Goal: Entertainment & Leisure: Browse casually

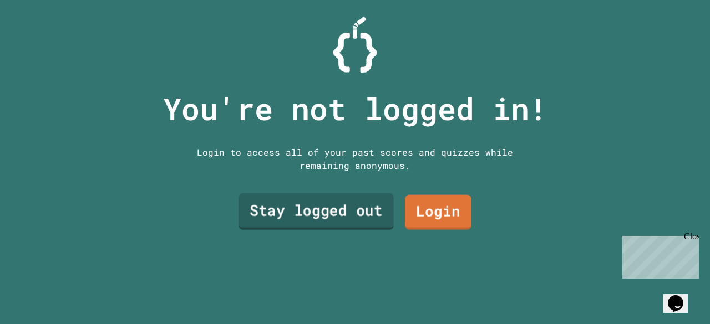
click at [353, 212] on link "Stay logged out" at bounding box center [315, 212] width 155 height 37
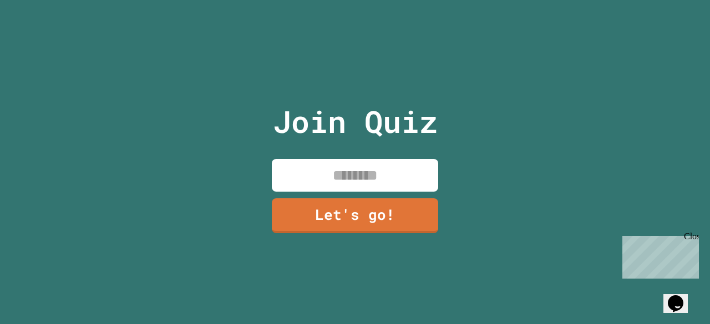
click at [332, 179] on input at bounding box center [355, 175] width 166 height 33
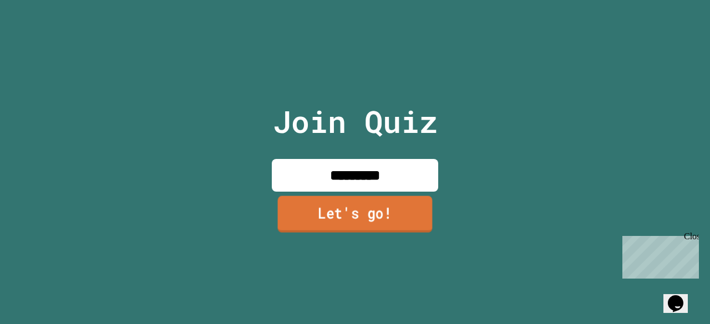
type input "*********"
click at [338, 205] on link "Let's go!" at bounding box center [355, 214] width 155 height 37
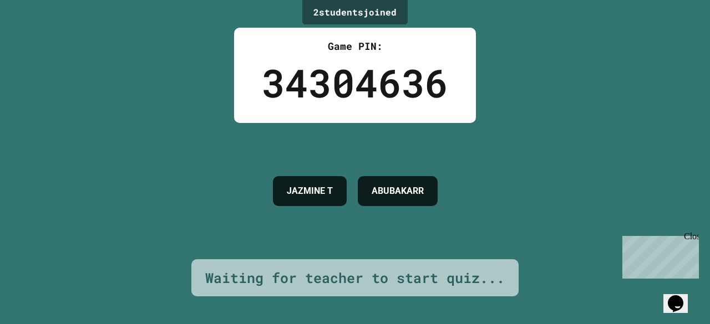
click at [374, 260] on div "Waiting for teacher to start quiz..." at bounding box center [354, 279] width 327 height 38
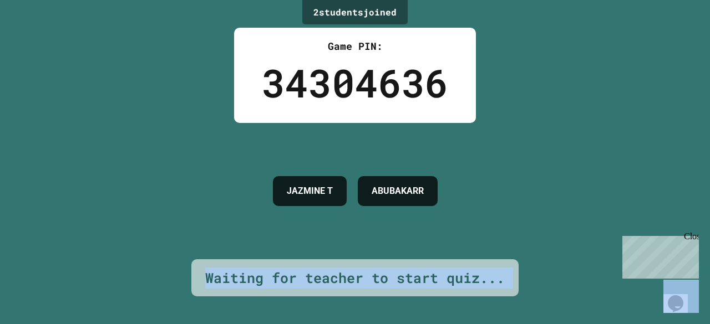
click at [374, 260] on div "Waiting for teacher to start quiz..." at bounding box center [354, 279] width 327 height 38
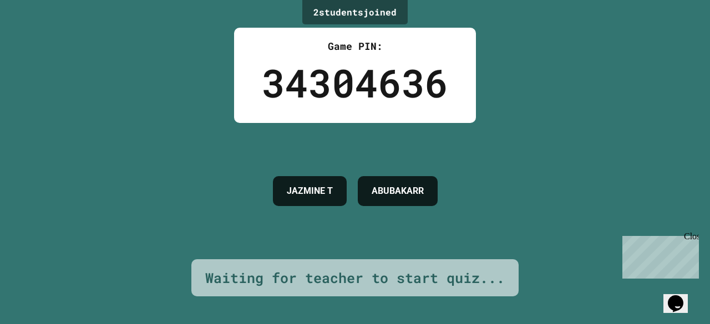
click at [355, 240] on div "[PERSON_NAME]" at bounding box center [355, 191] width 176 height 136
click at [190, 67] on div "2 student s joined Game PIN: 34304636 [PERSON_NAME] Waiting for teacher to star…" at bounding box center [355, 162] width 710 height 324
click at [234, 82] on div "Game PIN: 34304636" at bounding box center [355, 75] width 242 height 95
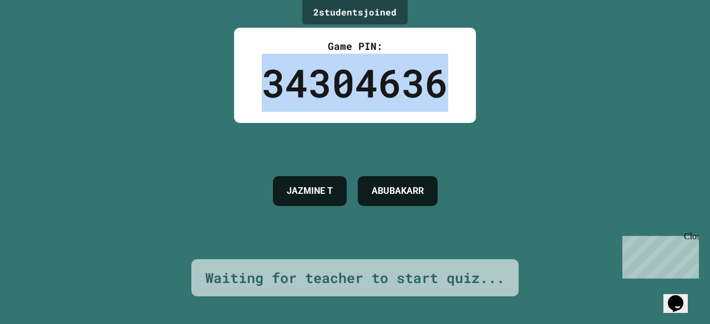
click at [234, 82] on div "Game PIN: 34304636" at bounding box center [355, 75] width 242 height 95
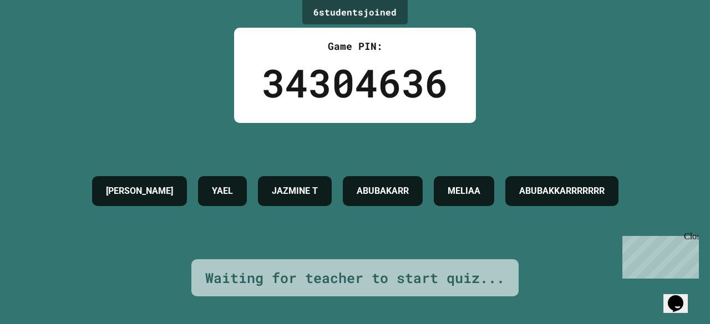
click at [693, 232] on div "Close" at bounding box center [691, 239] width 14 height 14
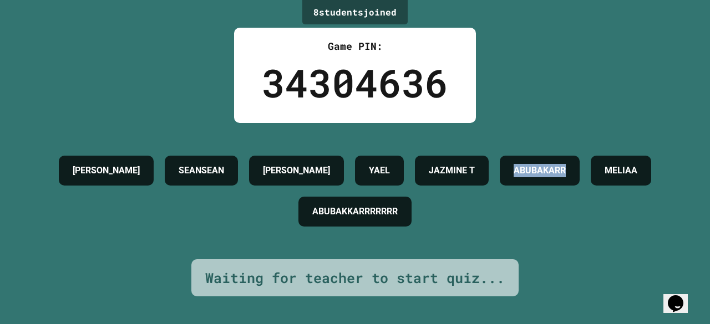
drag, startPoint x: 152, startPoint y: 213, endPoint x: 257, endPoint y: 206, distance: 105.6
click at [500, 186] on div "ABUBAKARR" at bounding box center [540, 171] width 80 height 30
click at [513, 177] on h4 "ABUBAKARR" at bounding box center [539, 170] width 52 height 13
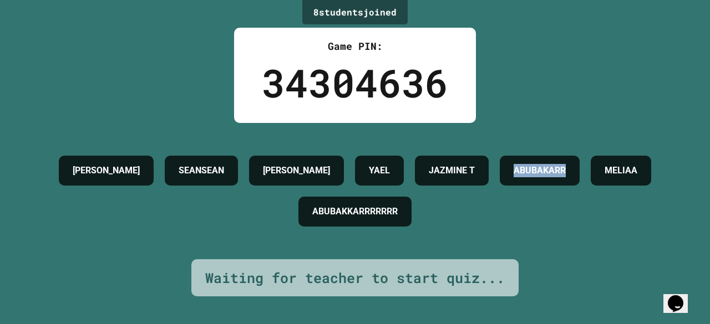
copy h4 "ABUBAKARR"
click at [107, 240] on div "[PERSON_NAME] SEANSEAN [PERSON_NAME] JAZMINE T [PERSON_NAME] MELIAA ABUBAKKARRR…" at bounding box center [355, 191] width 654 height 136
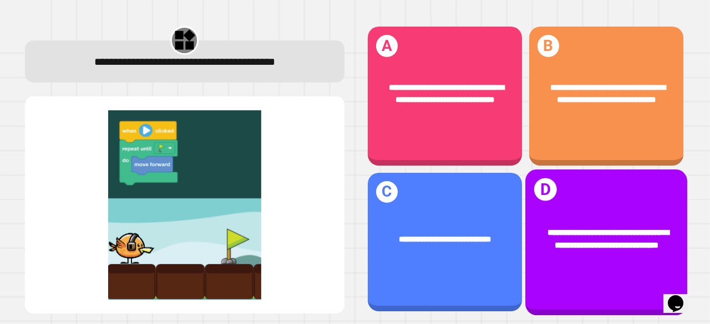
click at [568, 229] on span "**********" at bounding box center [607, 239] width 121 height 21
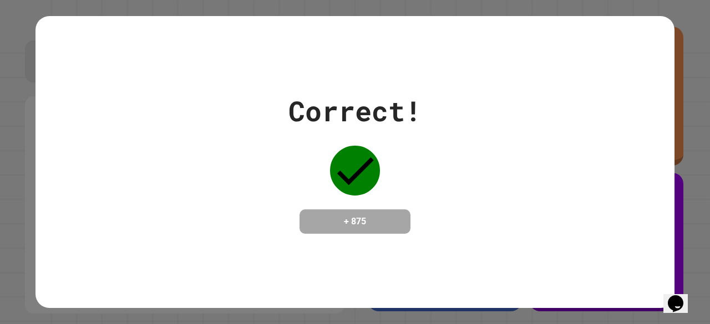
click at [508, 210] on div "Correct! + 875" at bounding box center [354, 162] width 639 height 144
click at [533, 217] on div "Correct! + 875" at bounding box center [354, 162] width 639 height 144
click at [429, 191] on div "Correct! + 875" at bounding box center [354, 162] width 639 height 144
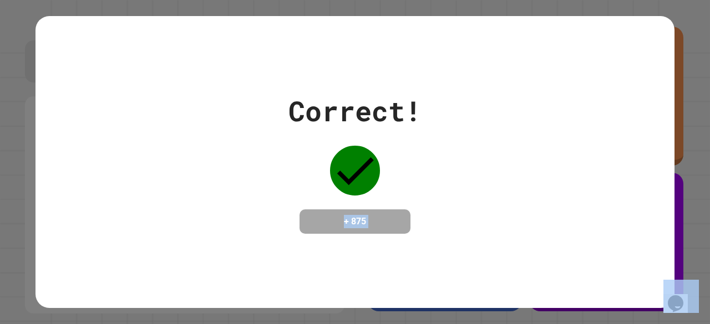
click at [429, 191] on div "Correct! + 875" at bounding box center [354, 162] width 639 height 144
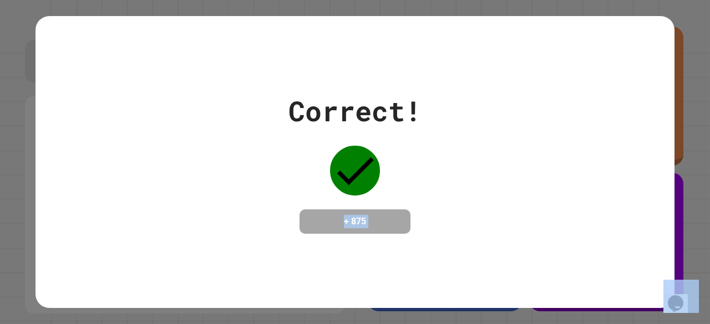
click at [429, 191] on div "Correct! + 875" at bounding box center [354, 162] width 639 height 144
click at [369, 170] on icon at bounding box center [355, 171] width 50 height 50
click at [431, 175] on div "Correct! + 875" at bounding box center [354, 162] width 639 height 144
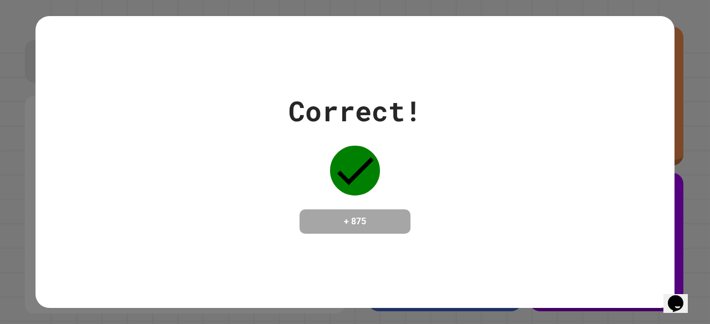
drag, startPoint x: 640, startPoint y: 300, endPoint x: 641, endPoint y: 309, distance: 9.4
click at [641, 309] on div "Correct! + 875" at bounding box center [355, 162] width 710 height 324
click at [596, 172] on div "Correct! + 875" at bounding box center [354, 162] width 639 height 144
click at [603, 198] on div "Correct! + 875" at bounding box center [354, 162] width 639 height 144
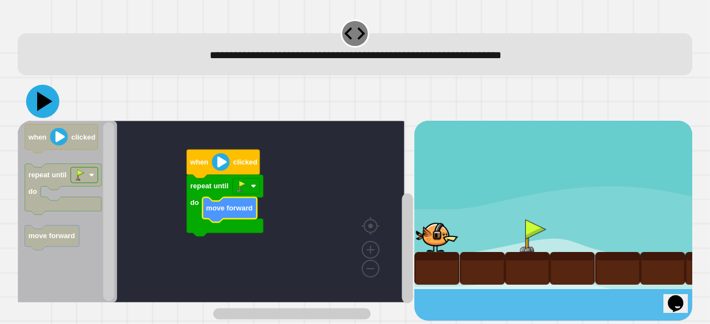
click at [45, 99] on icon at bounding box center [45, 101] width 16 height 19
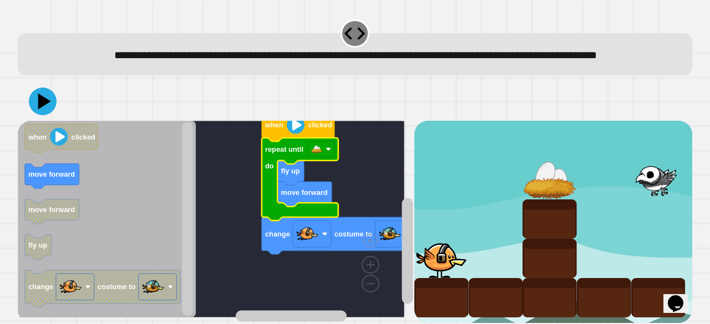
drag, startPoint x: 183, startPoint y: 274, endPoint x: 181, endPoint y: 330, distance: 56.0
click at [106, 166] on icon "Blockly Workspace" at bounding box center [107, 219] width 178 height 197
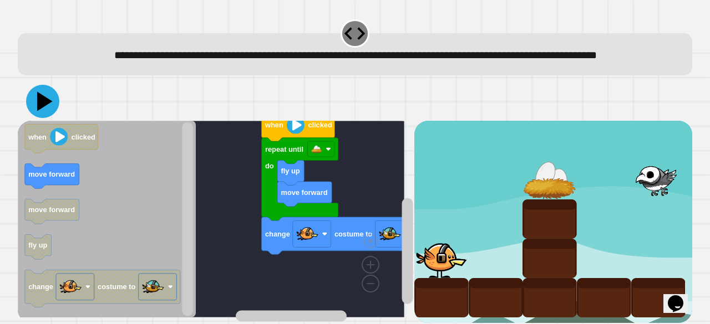
click at [39, 111] on icon at bounding box center [45, 101] width 16 height 19
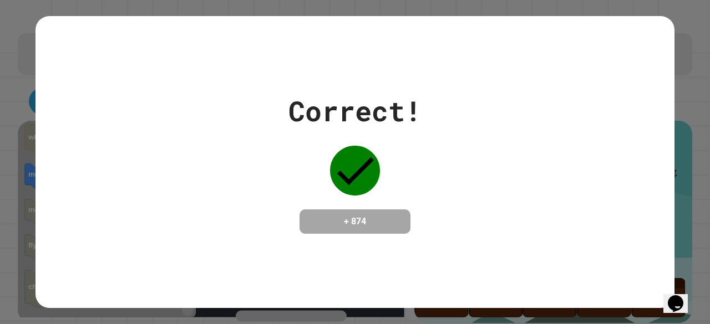
click at [69, 247] on div "Correct! + 874" at bounding box center [354, 162] width 639 height 292
click at [508, 29] on div "Correct! + 874" at bounding box center [354, 162] width 639 height 292
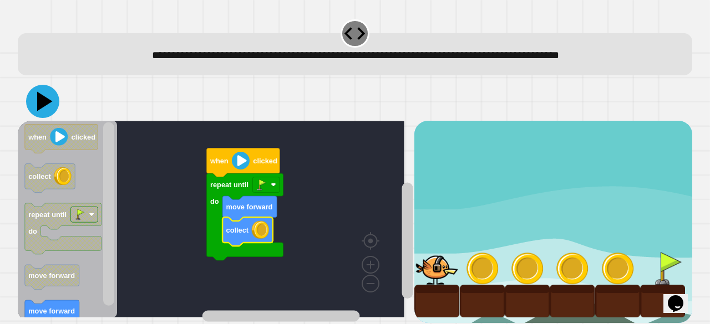
click at [45, 106] on icon at bounding box center [42, 101] width 33 height 33
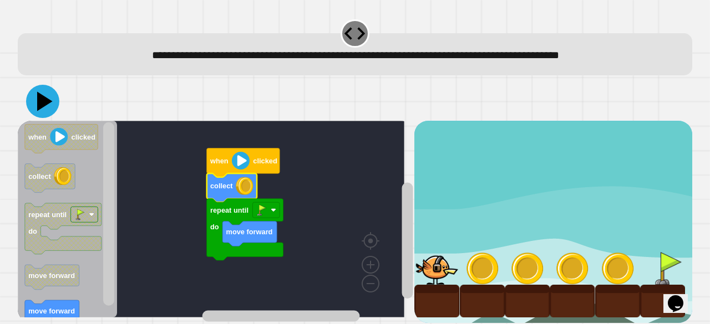
click at [44, 104] on icon at bounding box center [45, 101] width 16 height 19
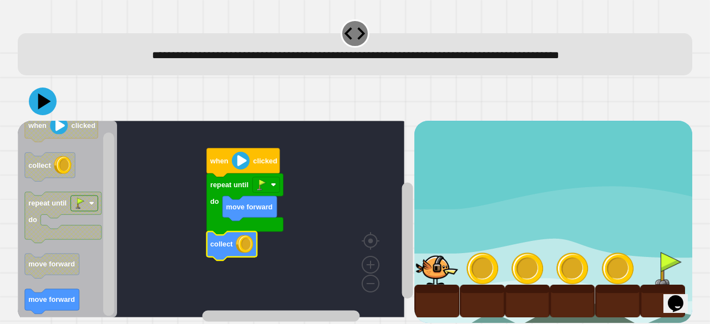
click at [47, 99] on icon at bounding box center [43, 102] width 28 height 28
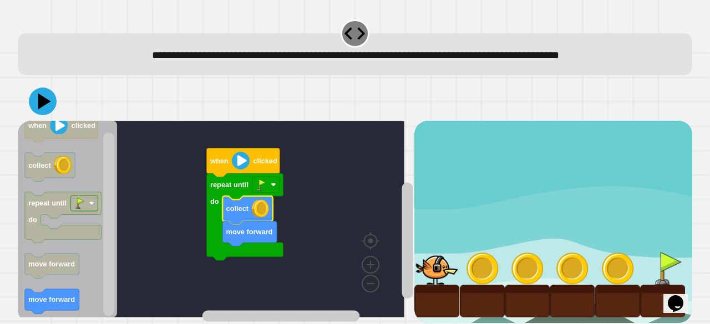
click at [33, 92] on icon at bounding box center [43, 102] width 28 height 28
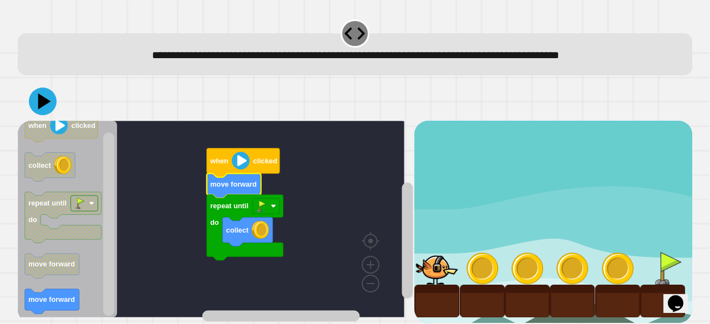
click at [45, 110] on icon at bounding box center [43, 102] width 28 height 28
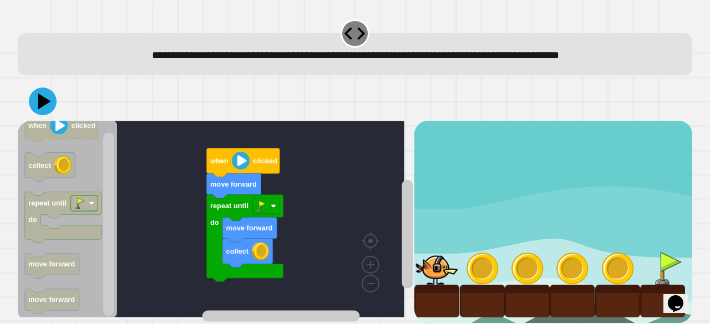
click at [45, 104] on icon at bounding box center [44, 102] width 13 height 16
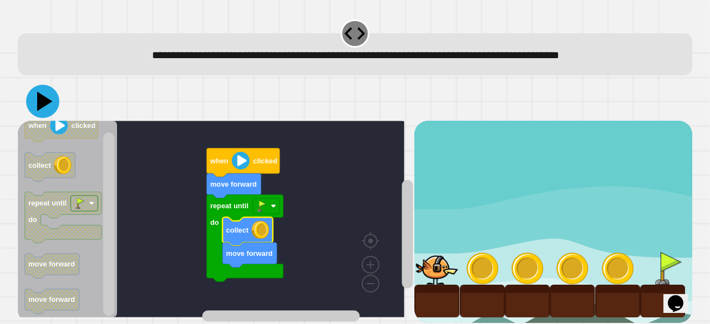
click at [39, 104] on icon at bounding box center [45, 101] width 16 height 19
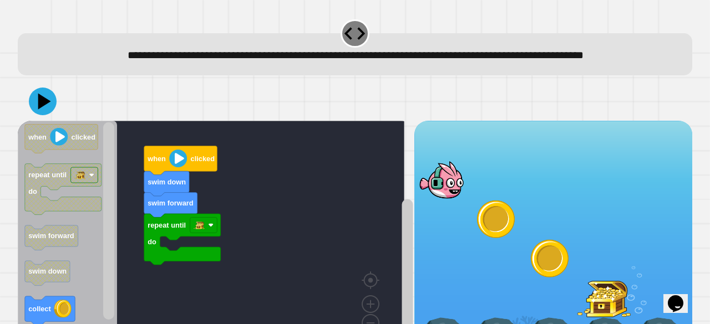
scroll to position [71, 0]
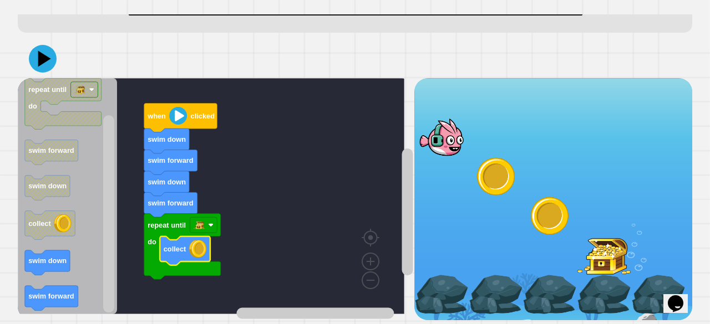
click at [38, 45] on icon at bounding box center [43, 59] width 28 height 28
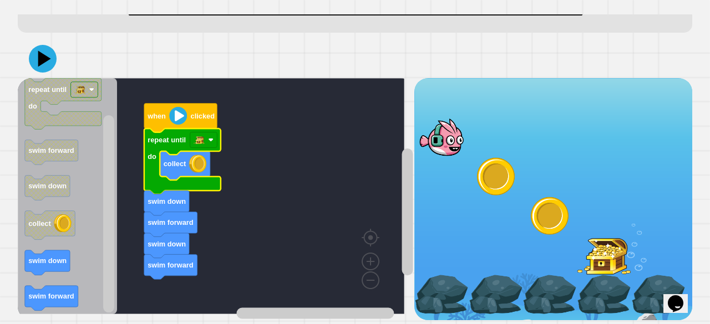
click at [35, 58] on icon at bounding box center [43, 59] width 28 height 28
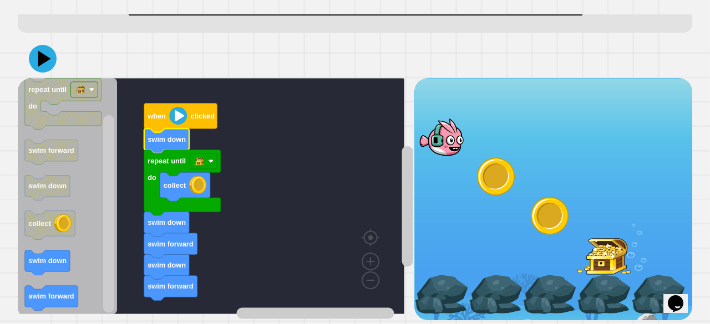
click at [54, 54] on button at bounding box center [43, 59] width 28 height 28
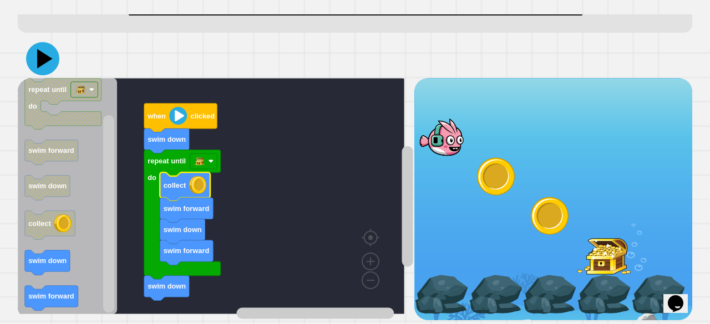
click at [44, 59] on icon at bounding box center [42, 58] width 33 height 33
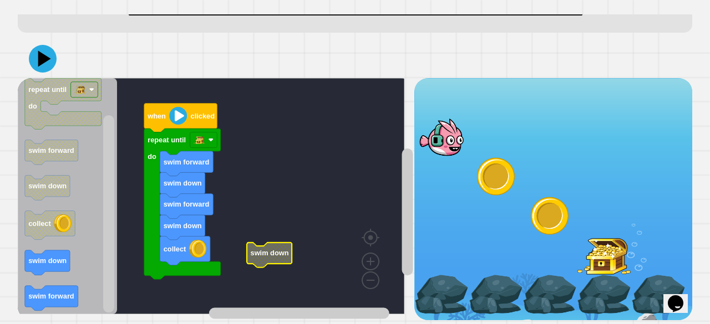
click at [34, 46] on icon at bounding box center [43, 59] width 28 height 28
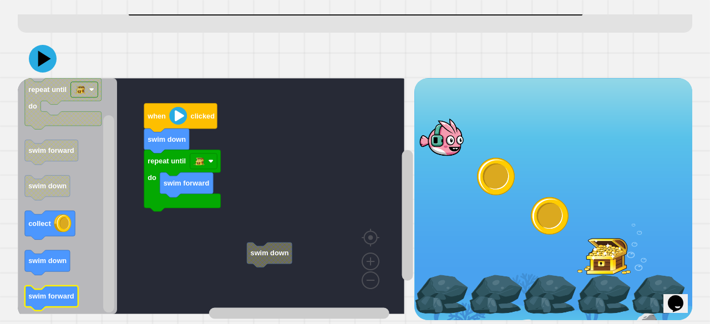
click at [116, 226] on icon "when clicked repeat until do swim forward swim down collect swim down swim forw…" at bounding box center [67, 196] width 99 height 236
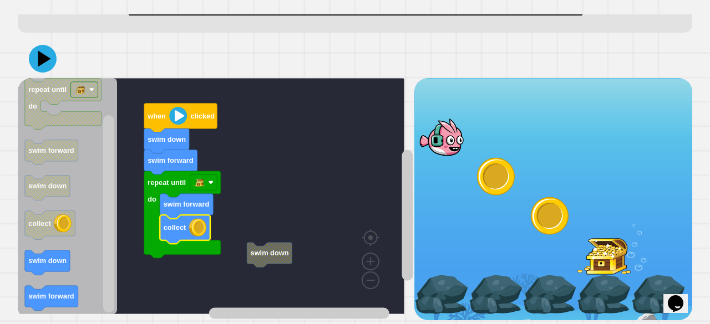
click at [39, 51] on icon at bounding box center [44, 59] width 13 height 16
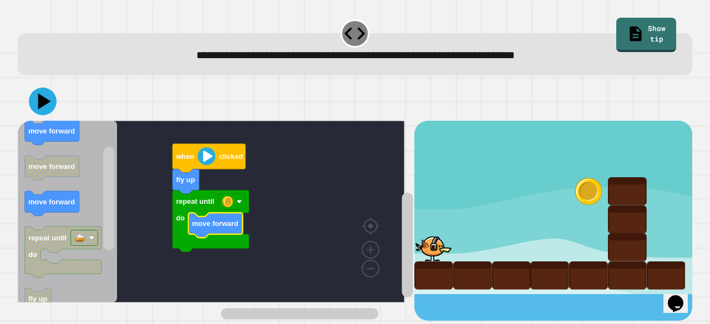
click at [39, 109] on icon at bounding box center [43, 102] width 28 height 28
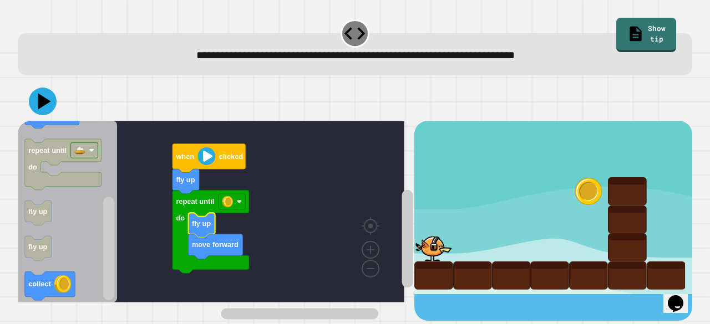
click at [38, 108] on icon at bounding box center [43, 102] width 28 height 28
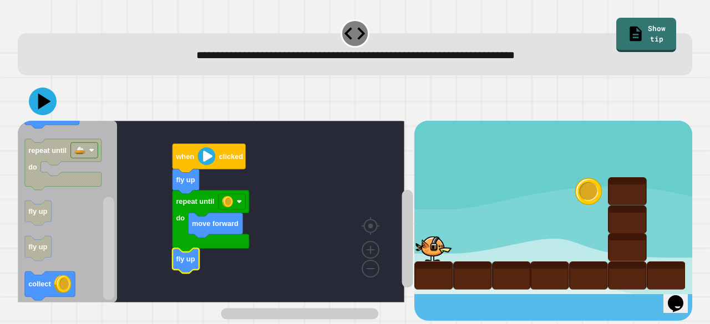
click at [39, 108] on icon at bounding box center [44, 102] width 13 height 16
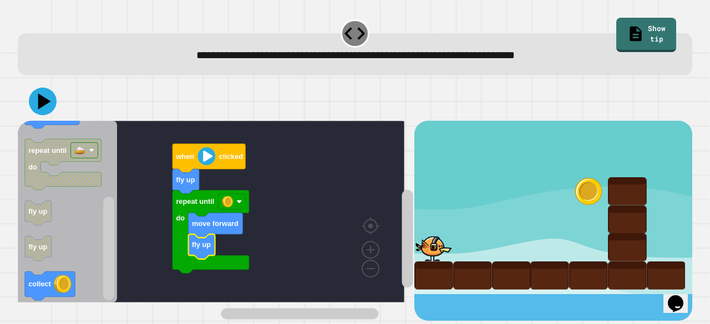
click at [43, 114] on button at bounding box center [43, 102] width 28 height 28
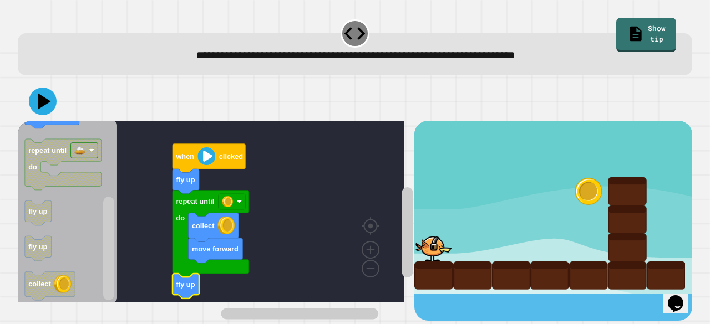
click at [40, 102] on icon at bounding box center [44, 102] width 13 height 16
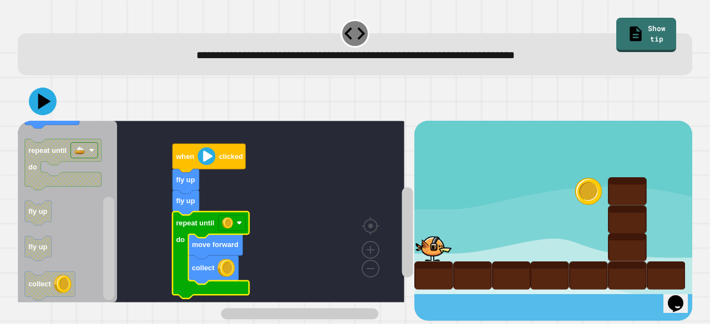
click at [49, 110] on icon at bounding box center [43, 102] width 28 height 28
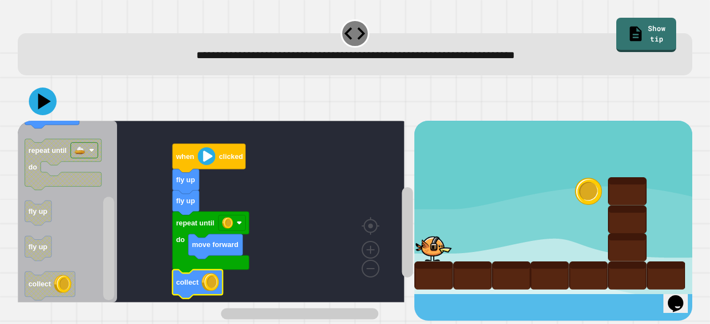
click at [39, 111] on icon at bounding box center [43, 102] width 28 height 28
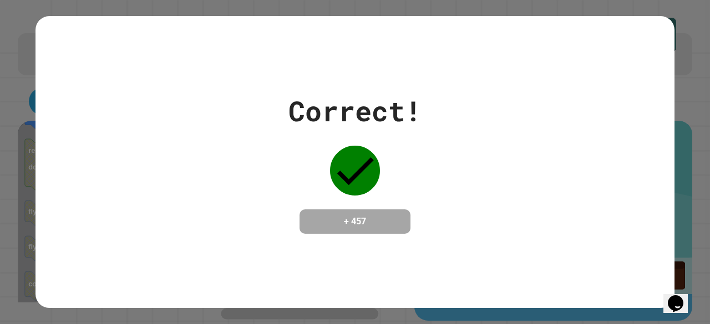
click at [130, 117] on div "Correct! + 457" at bounding box center [354, 162] width 639 height 144
